Goal: Information Seeking & Learning: Learn about a topic

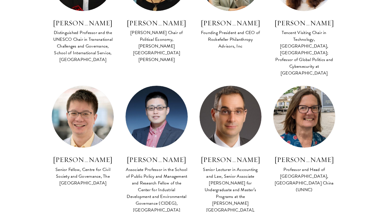
scroll to position [305, 0]
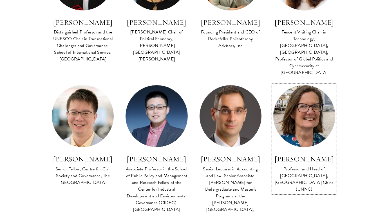
click at [308, 114] on img at bounding box center [304, 116] width 68 height 68
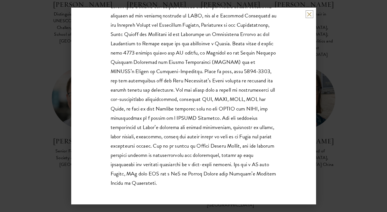
scroll to position [108, 0]
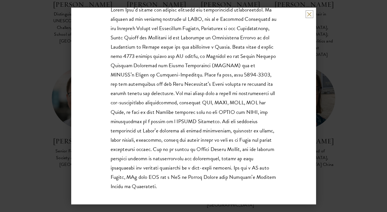
click at [309, 13] on button at bounding box center [309, 14] width 5 height 5
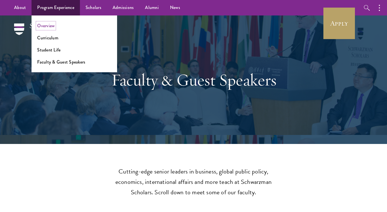
click at [50, 25] on link "Overview" at bounding box center [45, 26] width 17 height 6
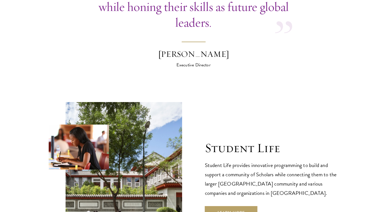
scroll to position [1740, 0]
